Goal: Task Accomplishment & Management: Complete application form

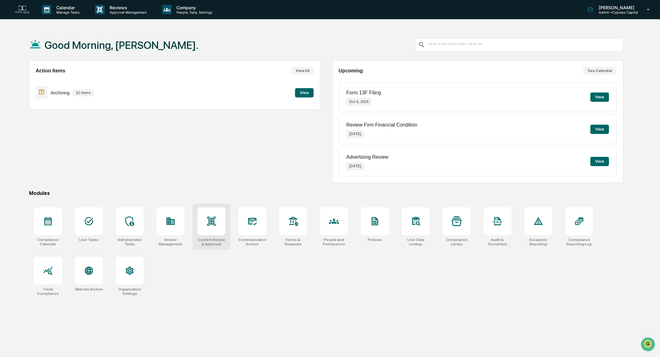
click at [223, 222] on div at bounding box center [212, 221] width 28 height 28
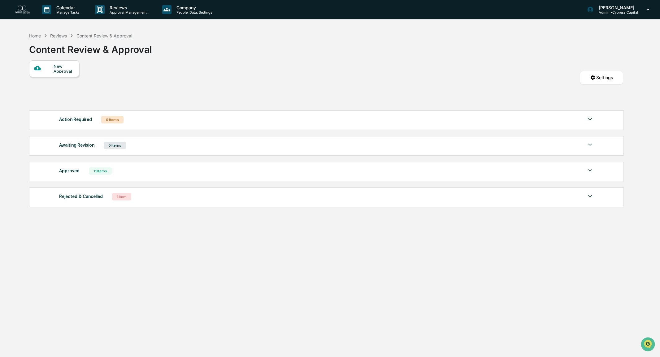
click at [62, 71] on div "New Approval" at bounding box center [64, 69] width 21 height 10
click at [53, 66] on div at bounding box center [44, 69] width 20 height 8
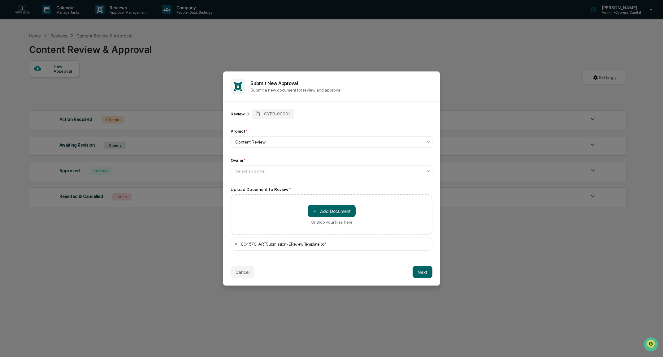
click at [277, 143] on div at bounding box center [329, 142] width 188 height 6
click at [263, 159] on div "Content Review" at bounding box center [331, 157] width 201 height 12
click at [246, 174] on div at bounding box center [329, 171] width 188 height 6
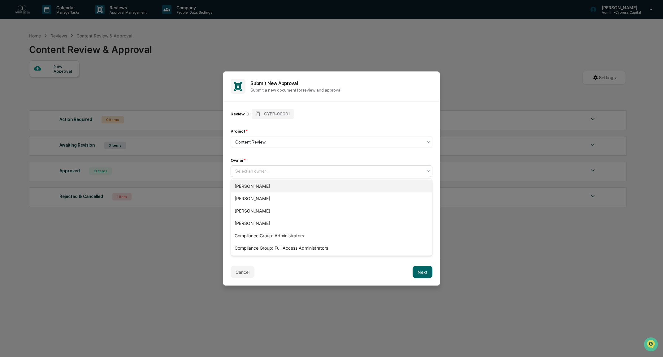
click at [246, 189] on div "[PERSON_NAME]" at bounding box center [331, 186] width 201 height 12
click at [276, 172] on div at bounding box center [329, 171] width 188 height 6
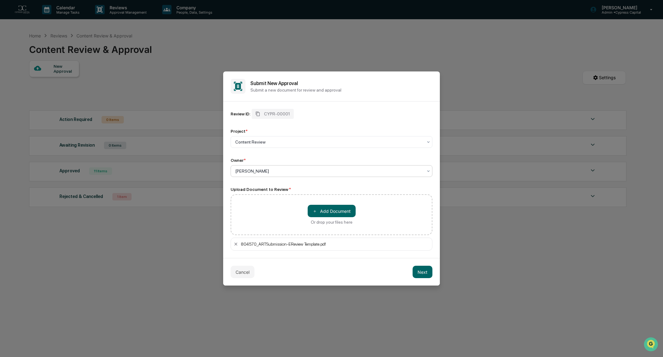
click at [280, 159] on div "Owner *" at bounding box center [332, 160] width 202 height 5
click at [283, 144] on div at bounding box center [329, 142] width 188 height 6
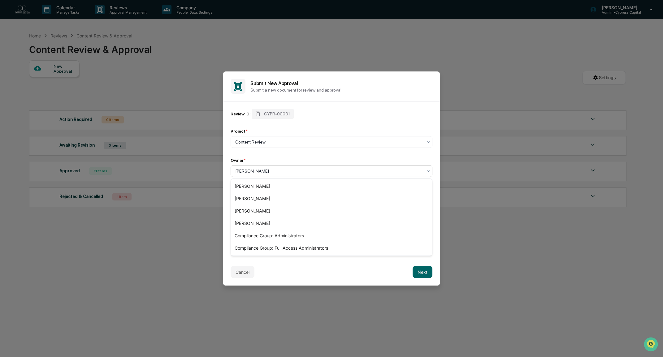
click at [337, 171] on div at bounding box center [329, 171] width 188 height 6
click at [319, 156] on div "Review ID: CYPR-00001 Project * Content Review Owner * 6 results available. Use…" at bounding box center [332, 143] width 202 height 68
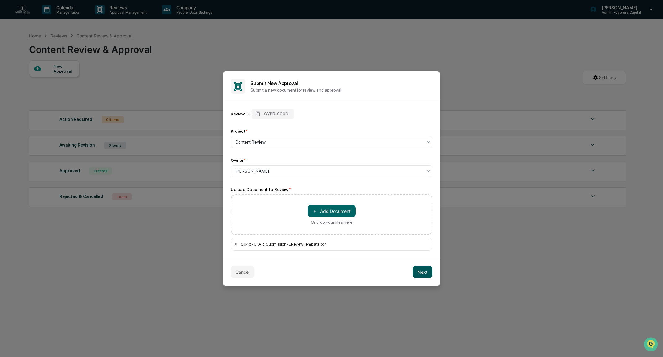
click at [428, 273] on button "Next" at bounding box center [423, 272] width 20 height 12
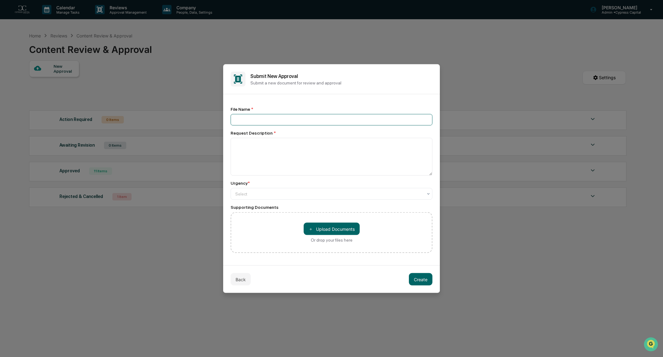
click at [277, 121] on input at bounding box center [332, 119] width 202 height 11
type input "**********"
click at [274, 141] on textarea at bounding box center [332, 157] width 202 height 38
click at [290, 197] on div "Select" at bounding box center [329, 193] width 194 height 9
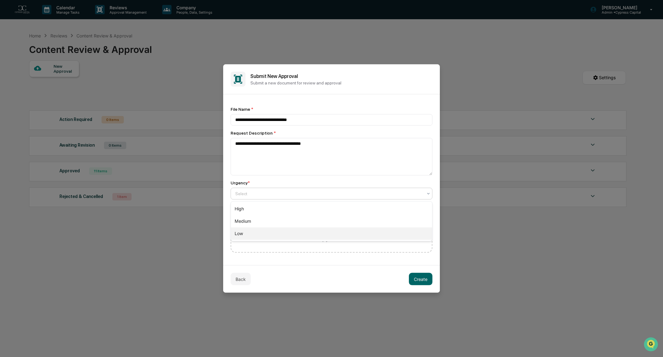
click at [241, 237] on div "Low" at bounding box center [331, 234] width 201 height 12
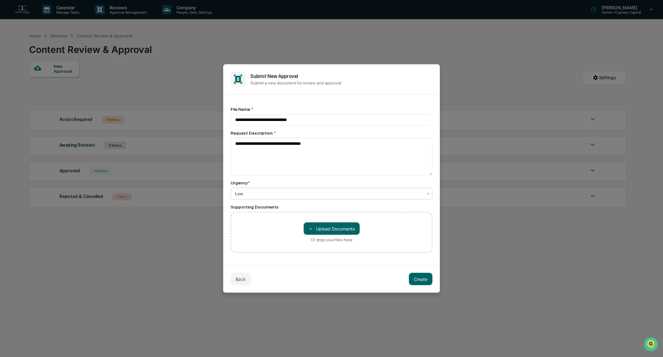
click at [273, 181] on div "Urgency *" at bounding box center [332, 182] width 202 height 5
click at [334, 280] on div "Back Create" at bounding box center [331, 279] width 217 height 28
click at [332, 145] on textarea "**********" at bounding box center [332, 156] width 202 height 37
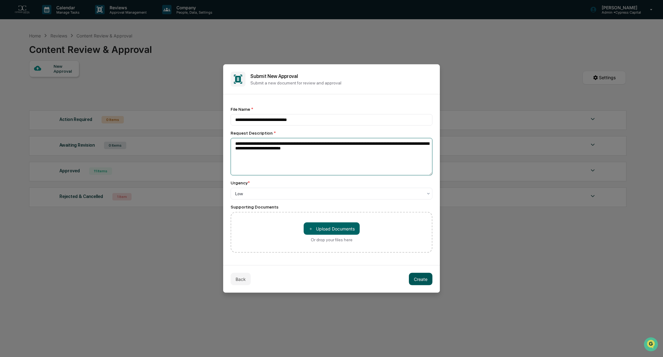
type textarea "**********"
click at [422, 279] on button "Create" at bounding box center [421, 279] width 24 height 12
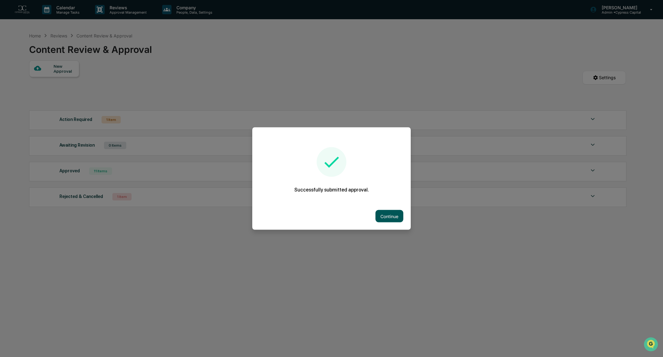
click at [391, 215] on button "Continue" at bounding box center [390, 216] width 28 height 12
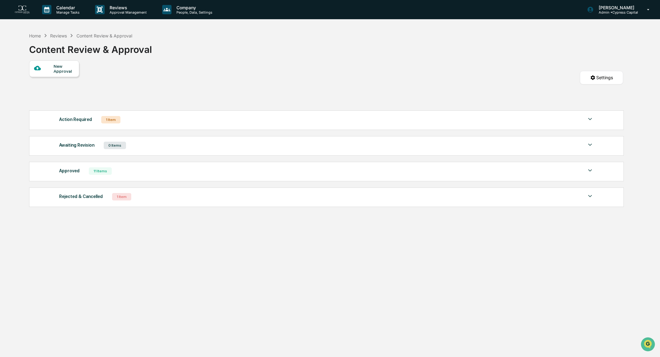
click at [164, 119] on div "Action Required 1 Item" at bounding box center [326, 119] width 535 height 9
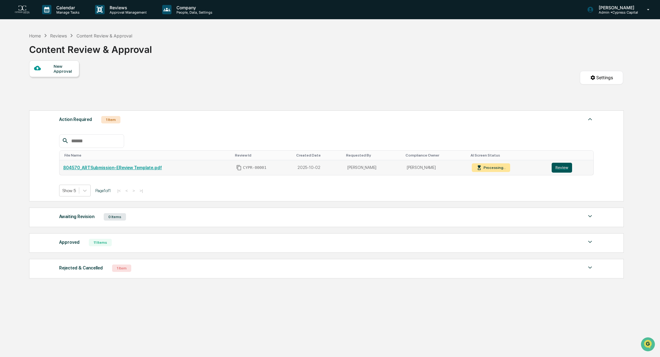
click at [556, 164] on button "Review" at bounding box center [562, 168] width 20 height 10
